Goal: Check status

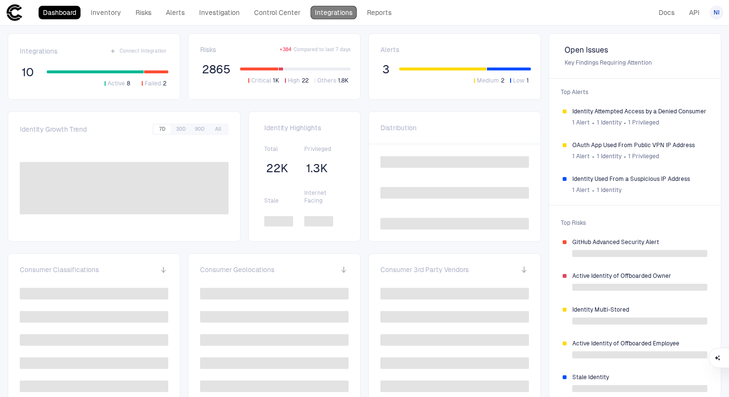
click at [345, 11] on link "Integrations" at bounding box center [334, 13] width 46 height 14
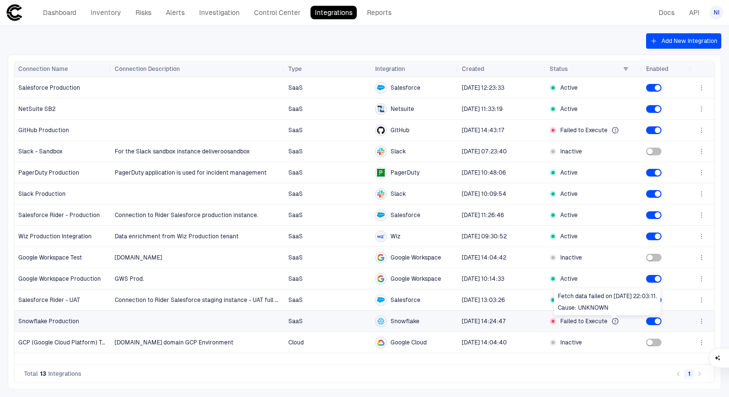
click at [616, 321] on icon at bounding box center [616, 321] width 8 height 8
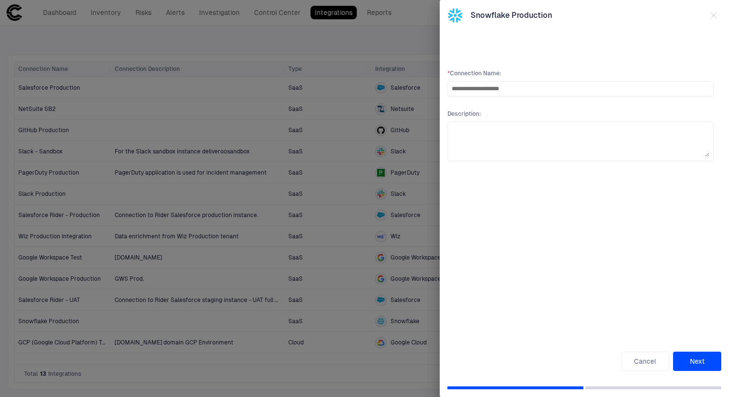
click at [406, 47] on div at bounding box center [364, 198] width 729 height 397
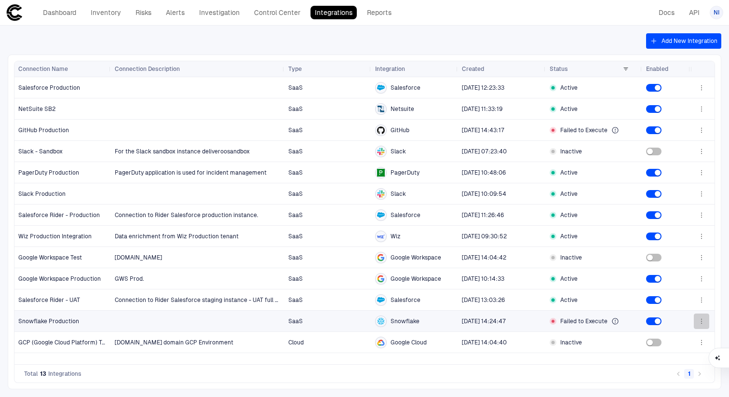
click at [704, 321] on icon "button" at bounding box center [702, 321] width 8 height 8
click at [588, 317] on div at bounding box center [364, 198] width 729 height 397
click at [702, 319] on icon "button" at bounding box center [701, 319] width 1 height 1
click at [702, 319] on div at bounding box center [364, 198] width 729 height 397
click at [566, 321] on span "Failed to Execute" at bounding box center [583, 321] width 47 height 8
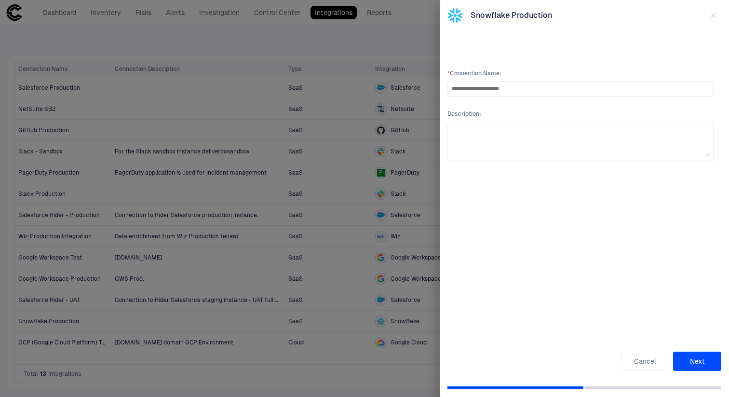
click at [366, 55] on div at bounding box center [364, 198] width 729 height 397
